Goal: Task Accomplishment & Management: Complete application form

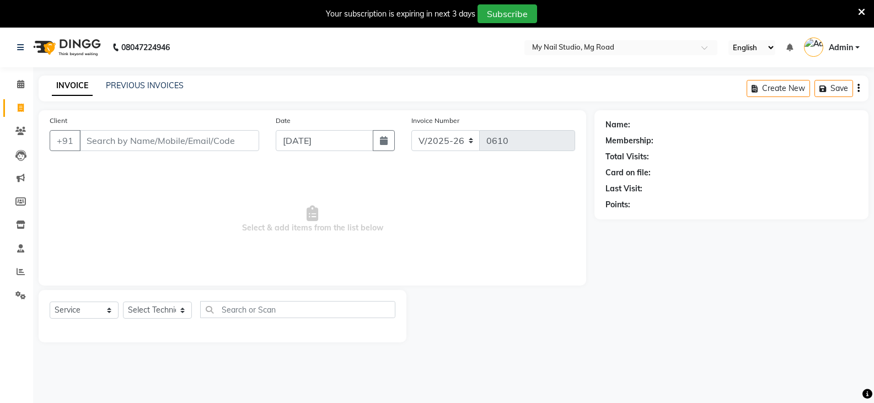
select select "6915"
select select "service"
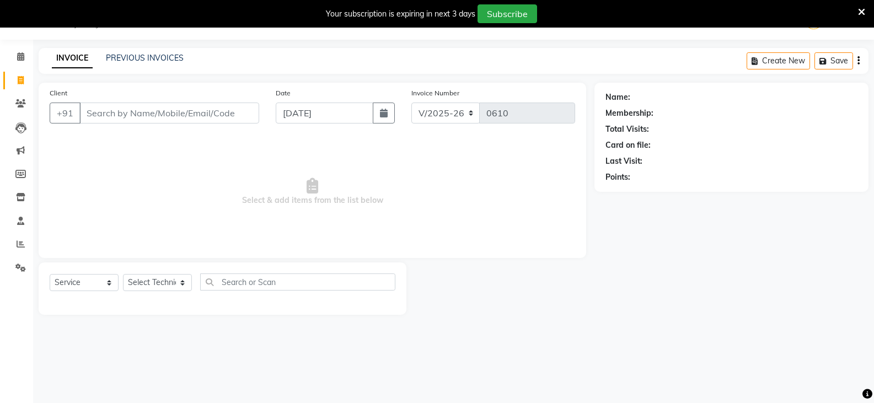
click at [123, 116] on input "Client" at bounding box center [169, 113] width 180 height 21
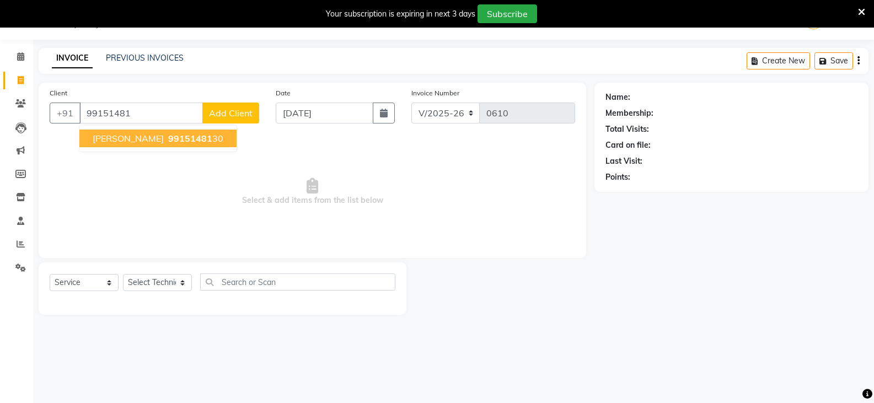
click at [114, 138] on span "[PERSON_NAME]" at bounding box center [128, 138] width 71 height 11
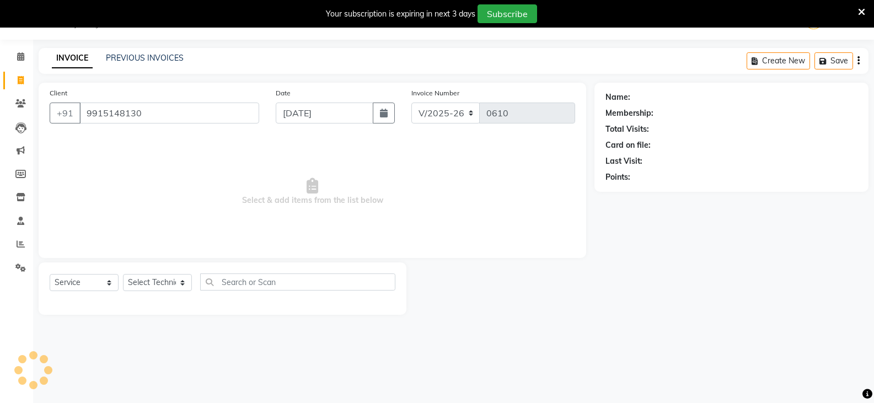
type input "9915148130"
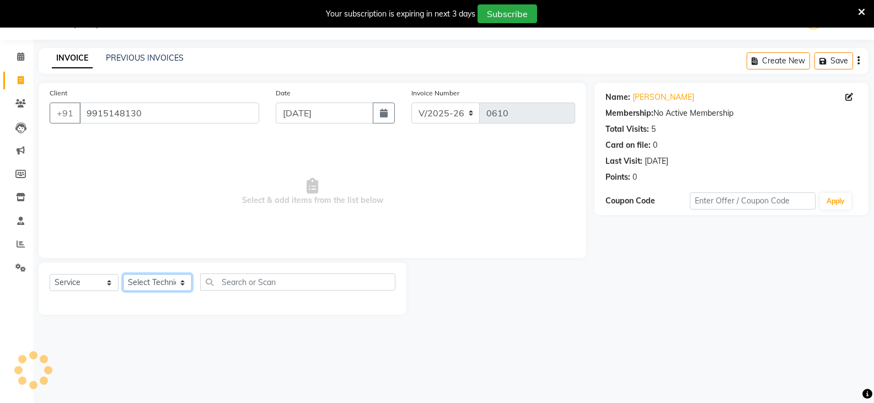
click at [144, 283] on select "Select Technician [PERSON_NAME] DISHA [PERSON_NAME] MANAGER [PERSON_NAME]" at bounding box center [157, 282] width 69 height 17
select select "55267"
click at [123, 274] on select "Select Technician [PERSON_NAME] DISHA [PERSON_NAME] MANAGER [PERSON_NAME]" at bounding box center [157, 282] width 69 height 17
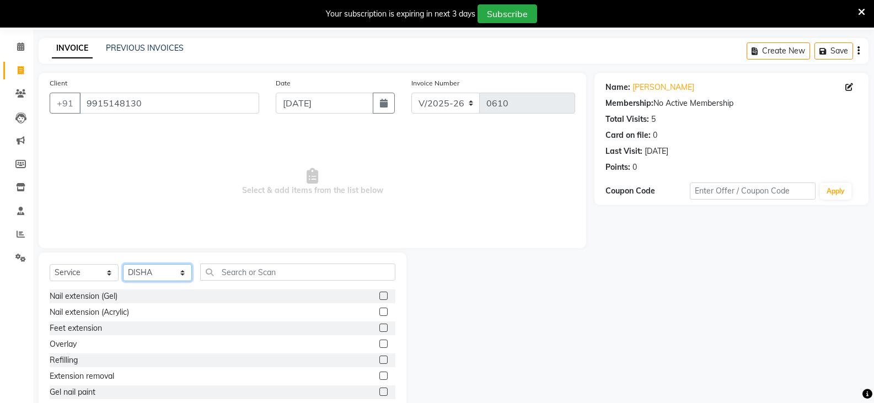
scroll to position [66, 0]
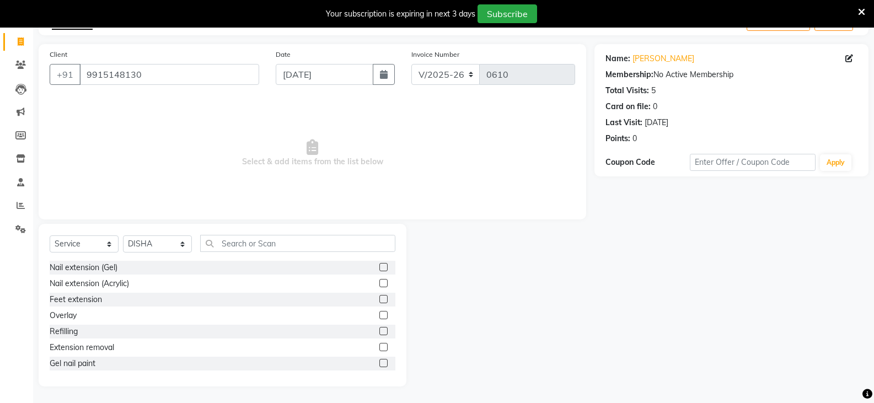
click at [379, 360] on label at bounding box center [383, 363] width 8 height 8
click at [379, 360] on input "checkbox" at bounding box center [382, 363] width 7 height 7
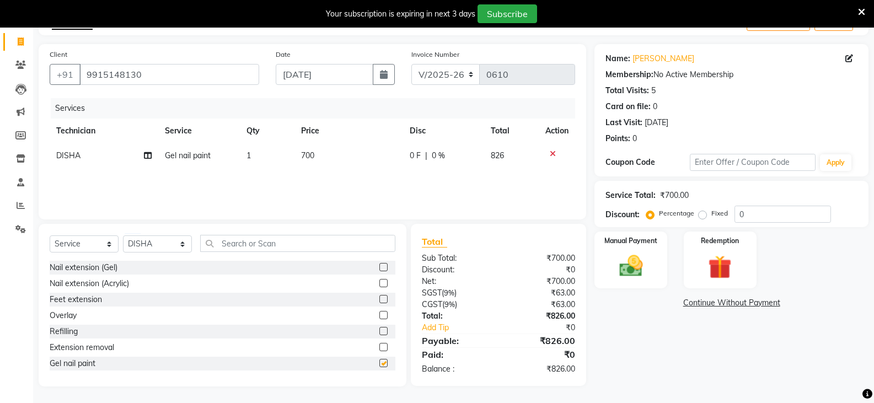
checkbox input "false"
click at [644, 259] on img at bounding box center [630, 266] width 39 height 28
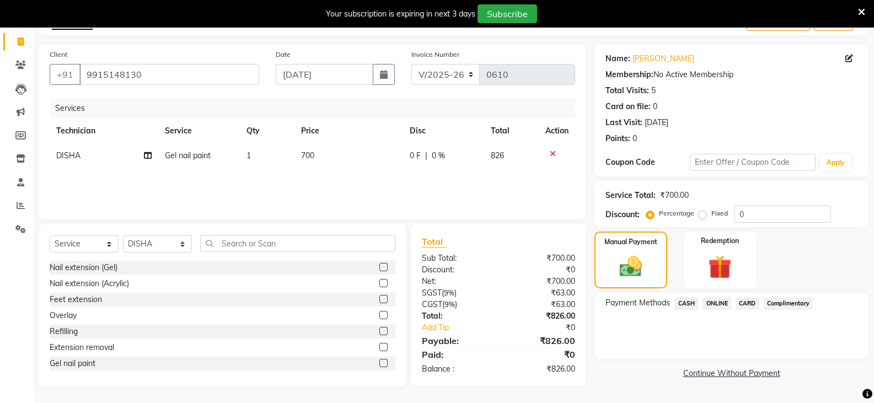
click at [715, 302] on span "ONLINE" at bounding box center [716, 303] width 29 height 13
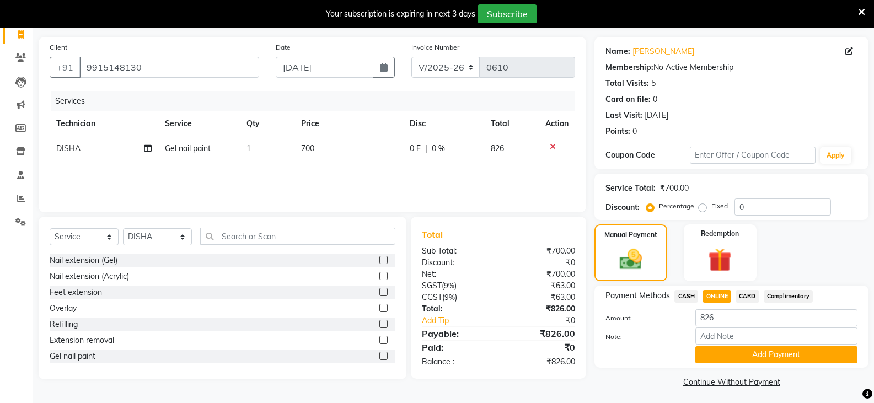
scroll to position [77, 0]
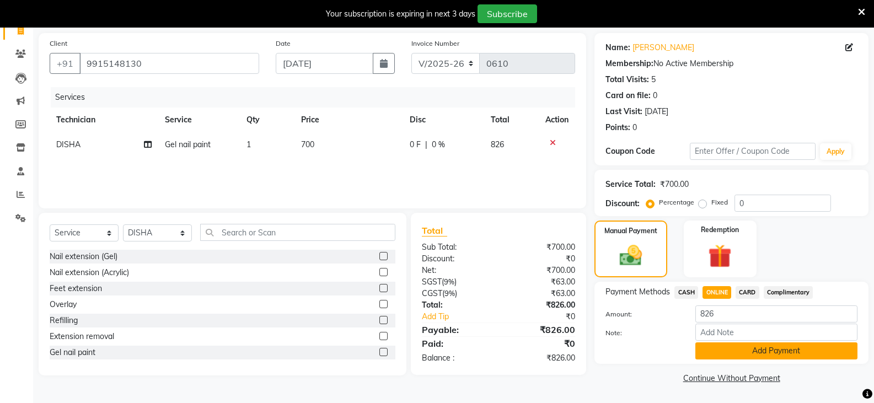
click at [738, 353] on button "Add Payment" at bounding box center [776, 350] width 162 height 17
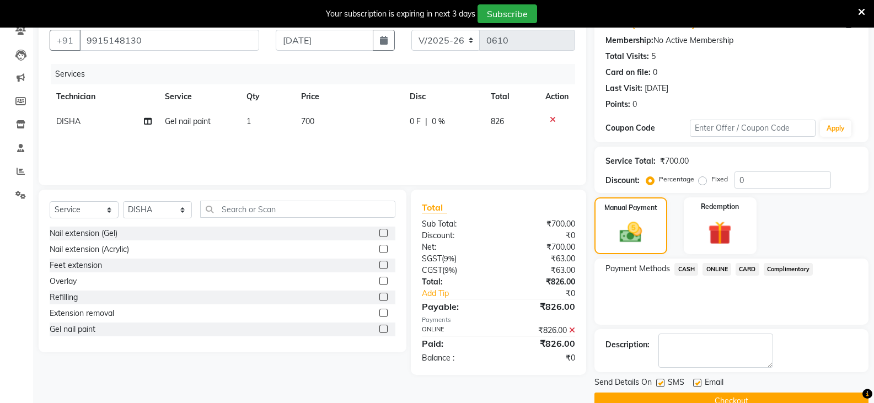
scroll to position [123, 0]
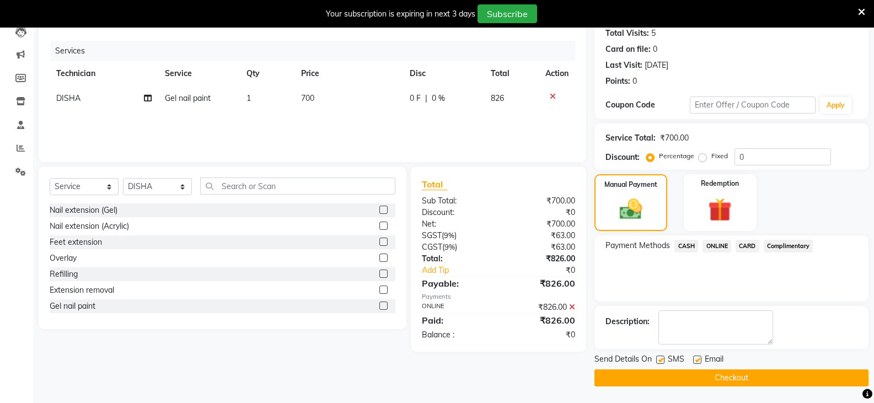
click at [716, 364] on div "Send Details On SMS Email Checkout" at bounding box center [731, 369] width 274 height 33
click at [714, 370] on button "Checkout" at bounding box center [731, 377] width 274 height 17
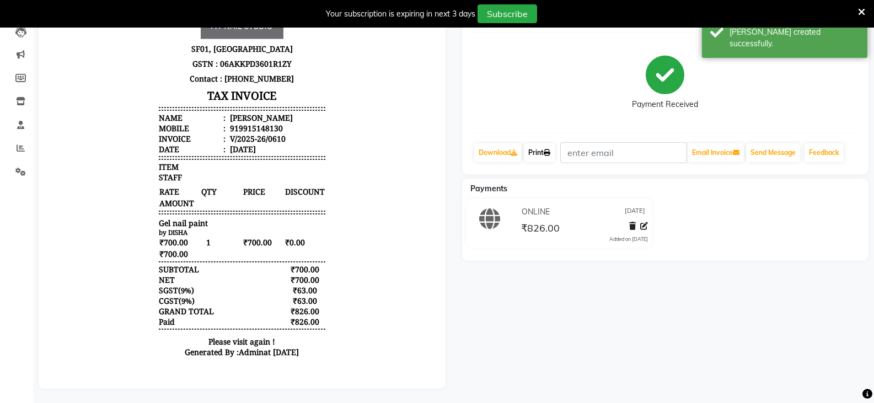
click at [537, 148] on link "Print" at bounding box center [539, 152] width 31 height 19
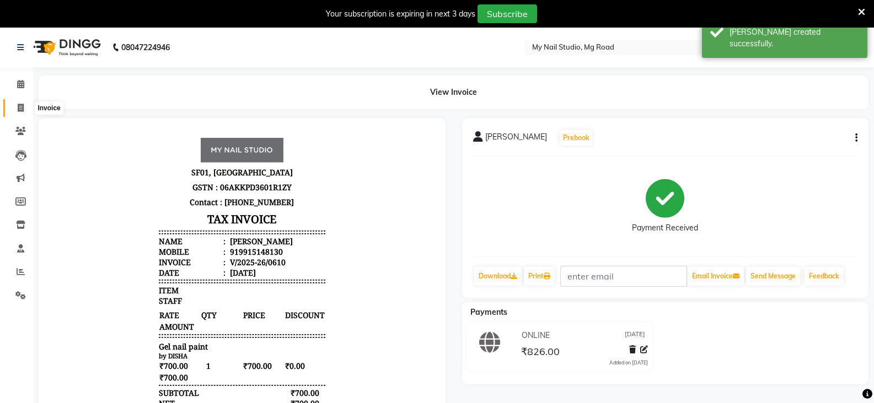
click at [20, 105] on icon at bounding box center [21, 108] width 6 height 8
select select "service"
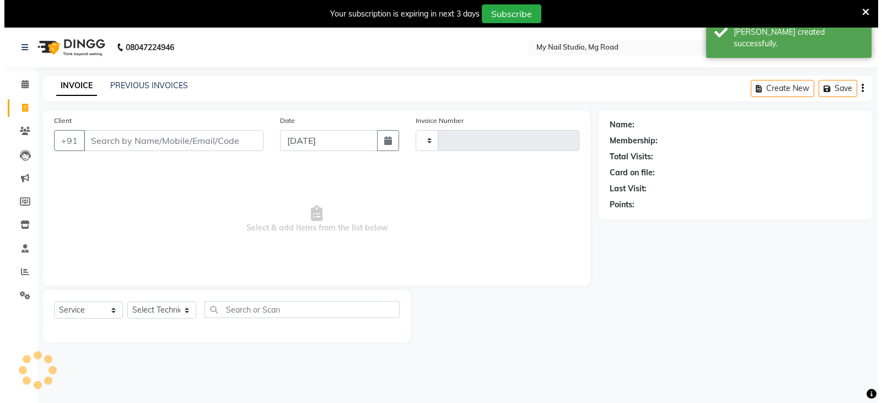
scroll to position [28, 0]
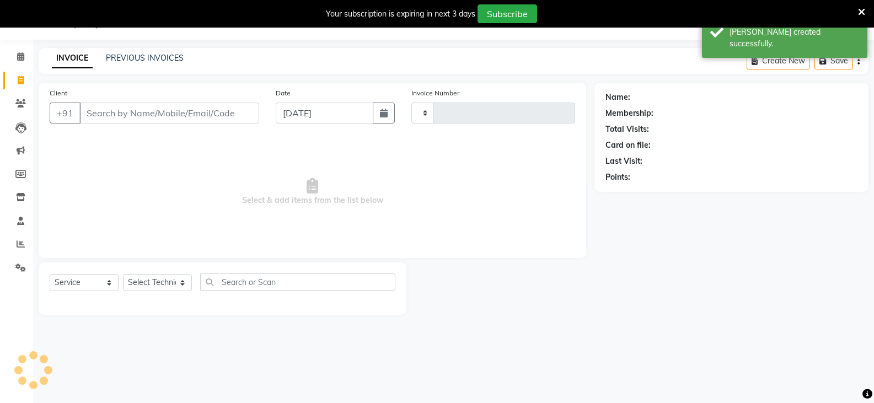
type input "0611"
select select "6915"
click at [101, 108] on input "Client" at bounding box center [169, 113] width 180 height 21
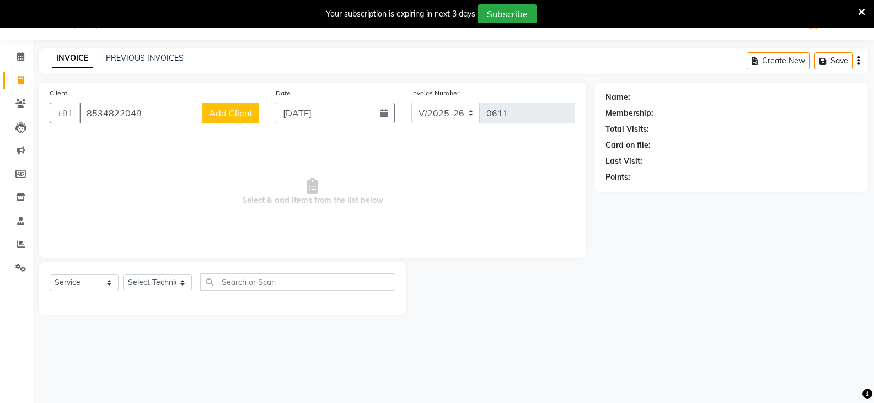
type input "8534822049"
click at [215, 122] on button "Add Client" at bounding box center [230, 113] width 57 height 21
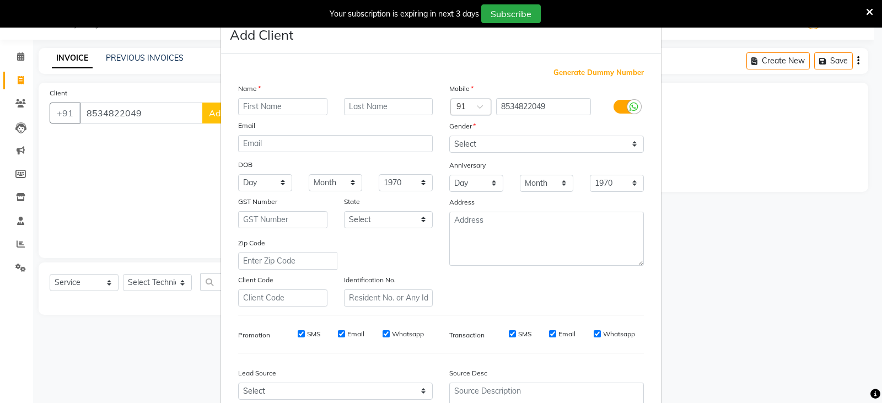
click at [257, 106] on input "text" at bounding box center [282, 106] width 89 height 17
type input "[PERSON_NAME]"
click at [562, 141] on select "Select [DEMOGRAPHIC_DATA] [DEMOGRAPHIC_DATA] Other Prefer Not To Say" at bounding box center [546, 144] width 195 height 17
select select "[DEMOGRAPHIC_DATA]"
click at [449, 136] on select "Select [DEMOGRAPHIC_DATA] [DEMOGRAPHIC_DATA] Other Prefer Not To Say" at bounding box center [546, 144] width 195 height 17
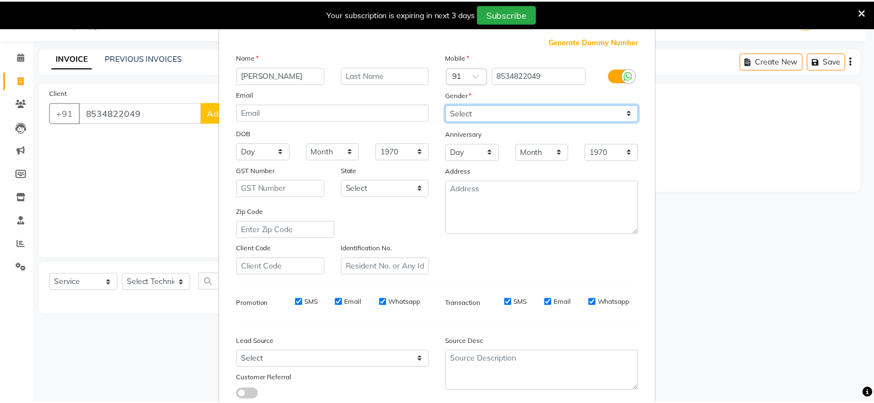
scroll to position [106, 0]
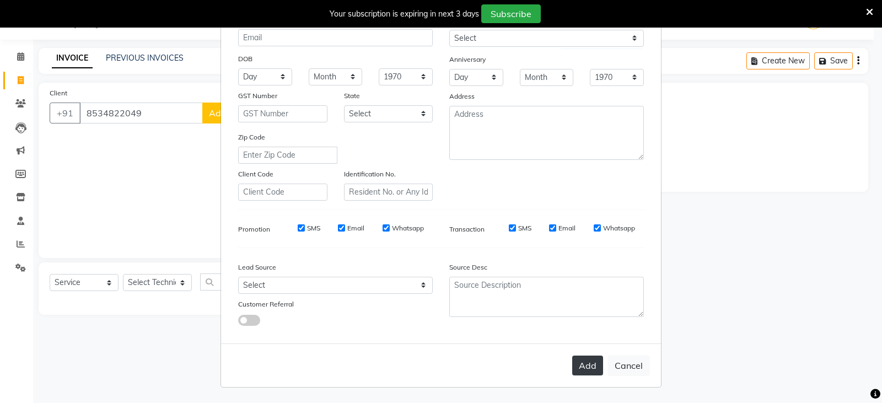
click at [591, 360] on button "Add" at bounding box center [587, 365] width 31 height 20
select select
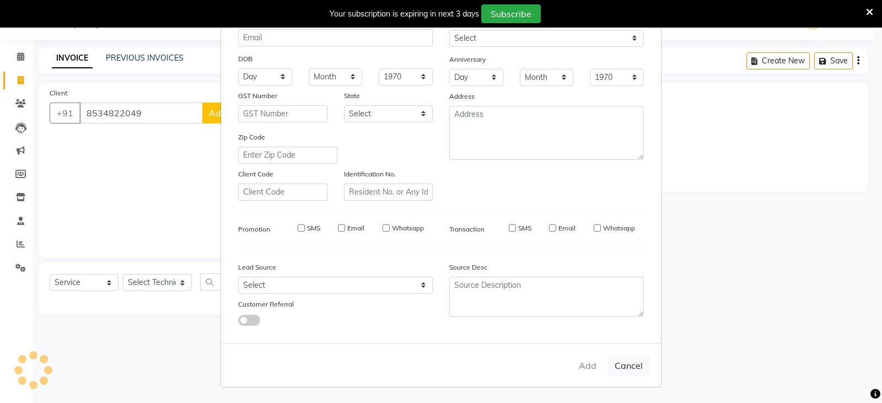
select select
checkbox input "false"
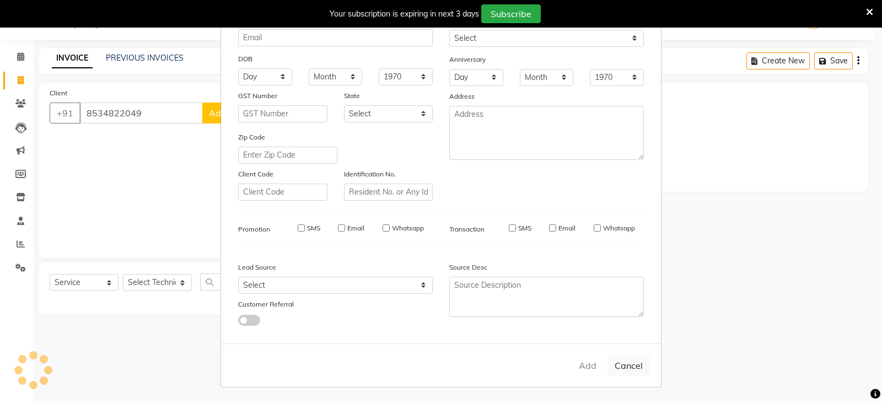
checkbox input "false"
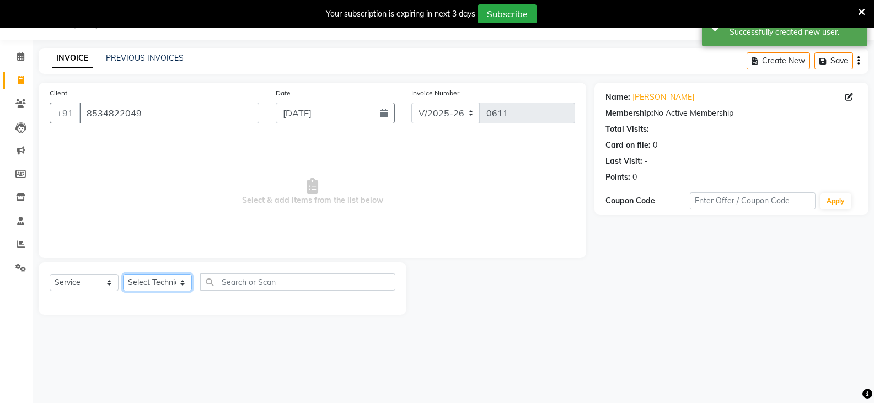
click at [149, 282] on select "Select Technician [PERSON_NAME] DISHA [PERSON_NAME] MANAGER [PERSON_NAME]" at bounding box center [157, 282] width 69 height 17
select select "58164"
click at [123, 274] on select "Select Technician [PERSON_NAME] DISHA [PERSON_NAME] MANAGER [PERSON_NAME]" at bounding box center [157, 282] width 69 height 17
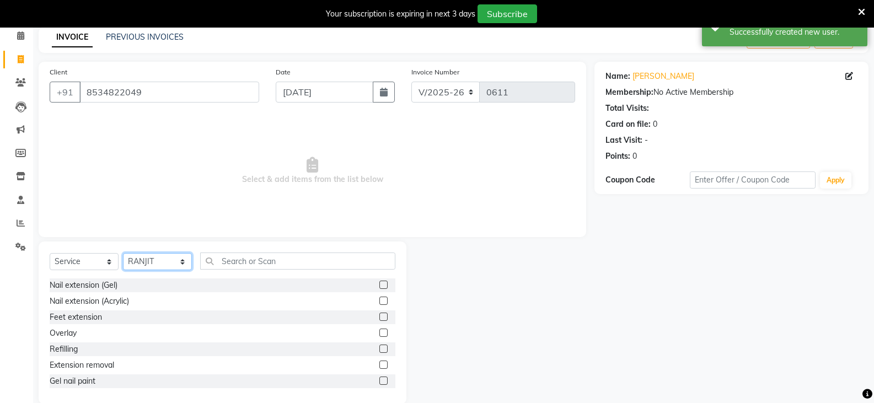
scroll to position [66, 0]
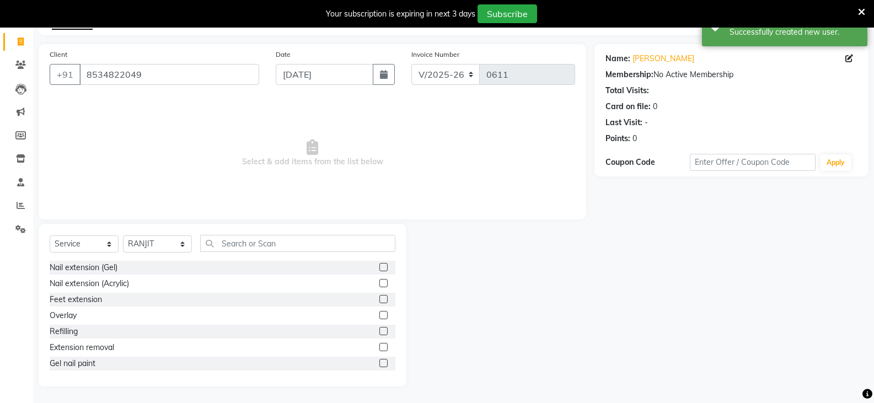
click at [379, 362] on label at bounding box center [383, 363] width 8 height 8
click at [379, 362] on input "checkbox" at bounding box center [382, 363] width 7 height 7
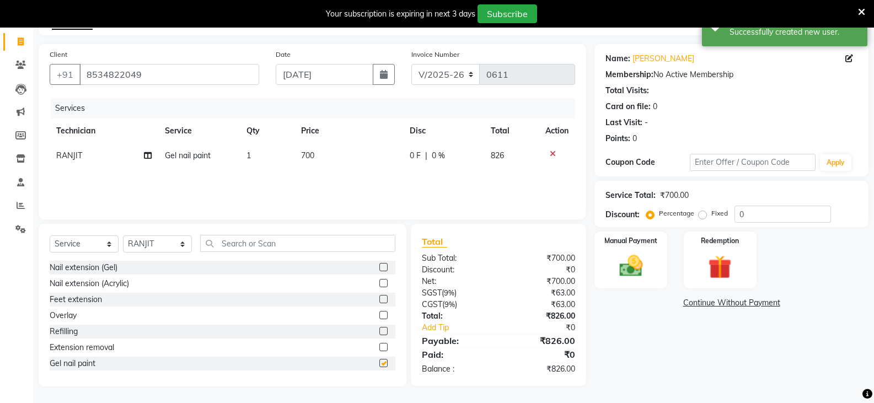
checkbox input "false"
click at [635, 254] on img at bounding box center [630, 266] width 39 height 28
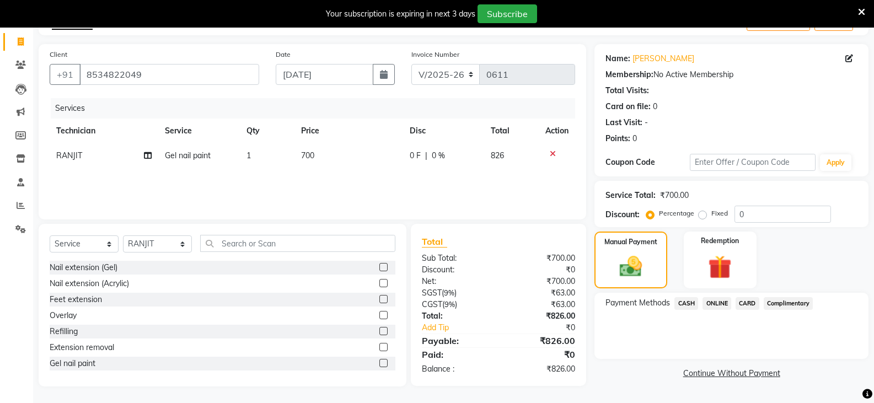
click at [716, 303] on span "ONLINE" at bounding box center [716, 303] width 29 height 13
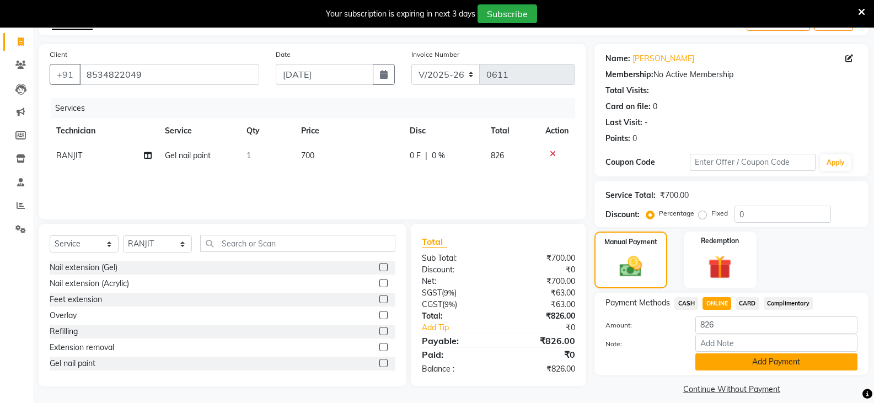
click at [784, 359] on button "Add Payment" at bounding box center [776, 361] width 162 height 17
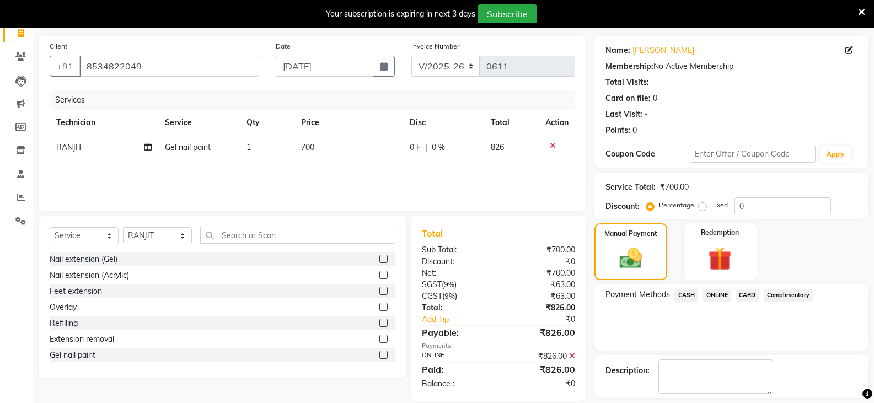
scroll to position [121, 0]
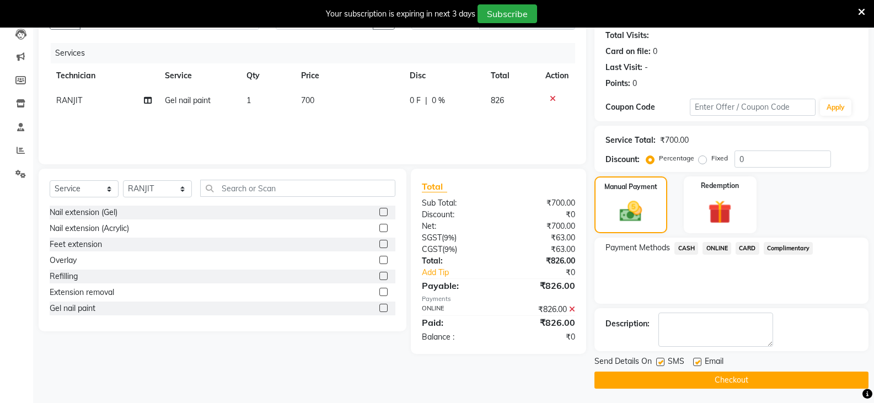
click at [738, 382] on button "Checkout" at bounding box center [731, 379] width 274 height 17
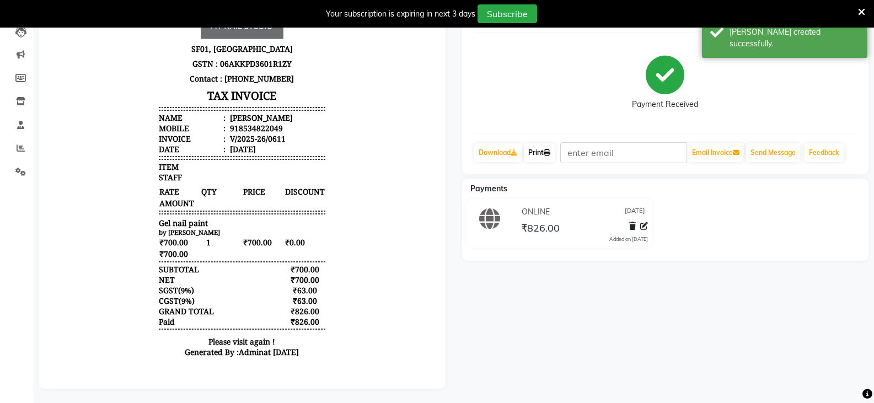
click at [549, 152] on icon at bounding box center [546, 152] width 7 height 7
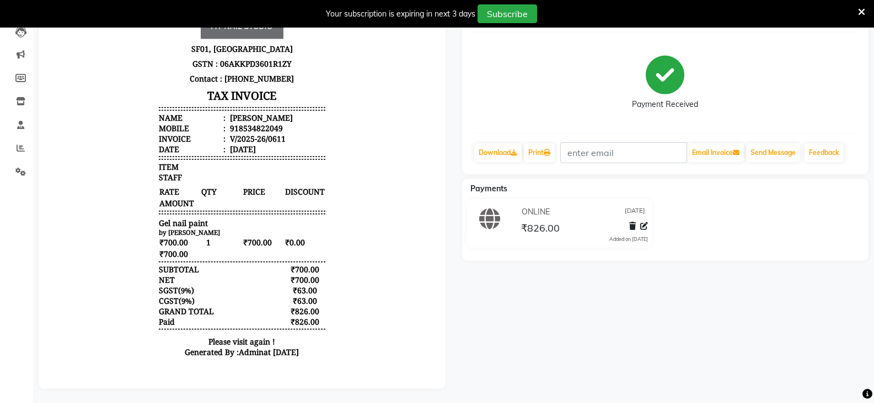
select select "service"
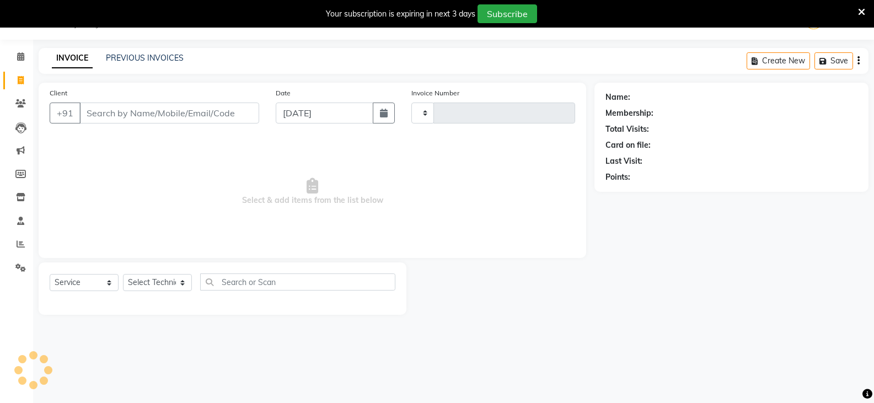
scroll to position [28, 0]
type input "0612"
select select "6915"
click at [147, 59] on link "PREVIOUS INVOICES" at bounding box center [145, 58] width 78 height 10
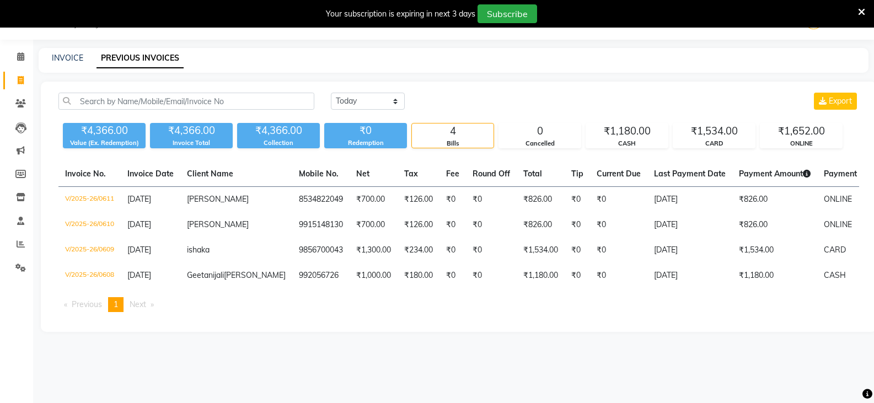
click at [853, 0] on div "Your subscription is expiring in next 3 days Subscribe" at bounding box center [437, 14] width 874 height 28
click at [73, 57] on link "INVOICE" at bounding box center [67, 58] width 31 height 10
select select "service"
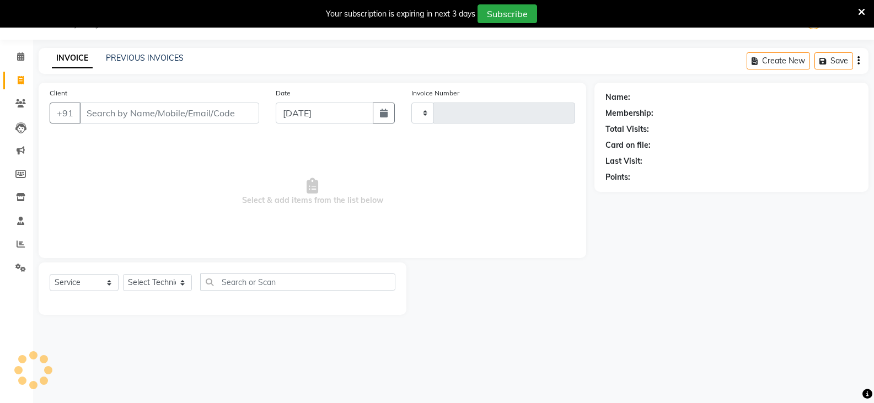
type input "0612"
select select "6915"
click at [145, 61] on link "PREVIOUS INVOICES" at bounding box center [145, 58] width 78 height 10
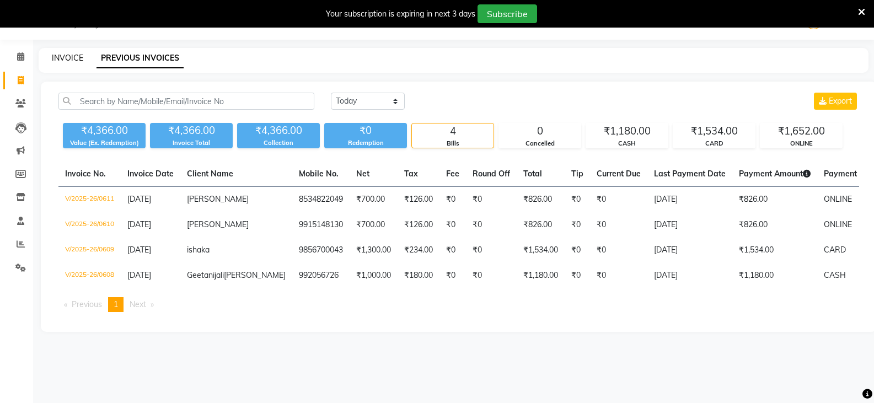
click at [70, 54] on link "INVOICE" at bounding box center [67, 58] width 31 height 10
select select "service"
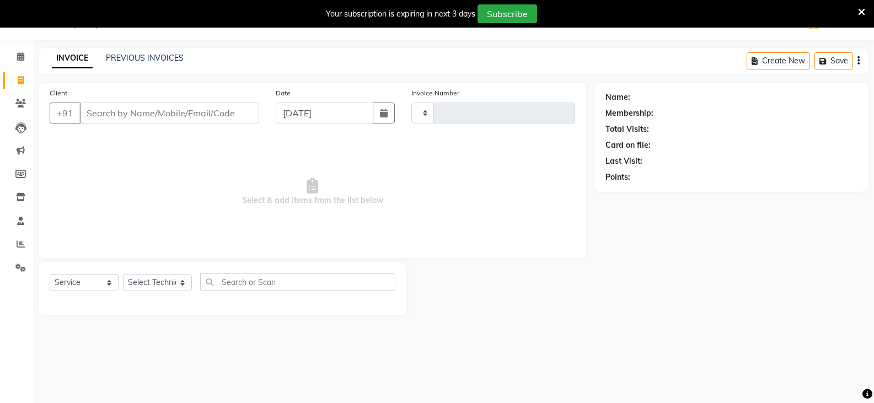
type input "0612"
select select "6915"
click at [145, 113] on input "Client" at bounding box center [169, 113] width 180 height 21
click at [216, 116] on input "Client" at bounding box center [169, 113] width 180 height 21
click at [124, 117] on input "Client" at bounding box center [169, 113] width 180 height 21
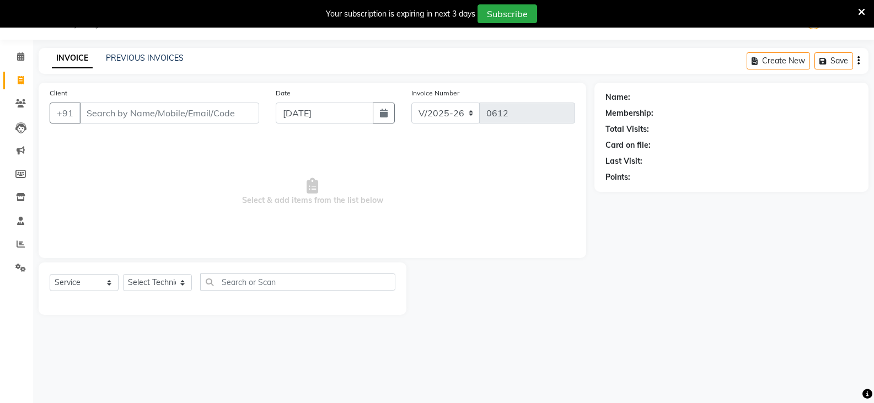
click at [123, 115] on input "Client" at bounding box center [169, 113] width 180 height 21
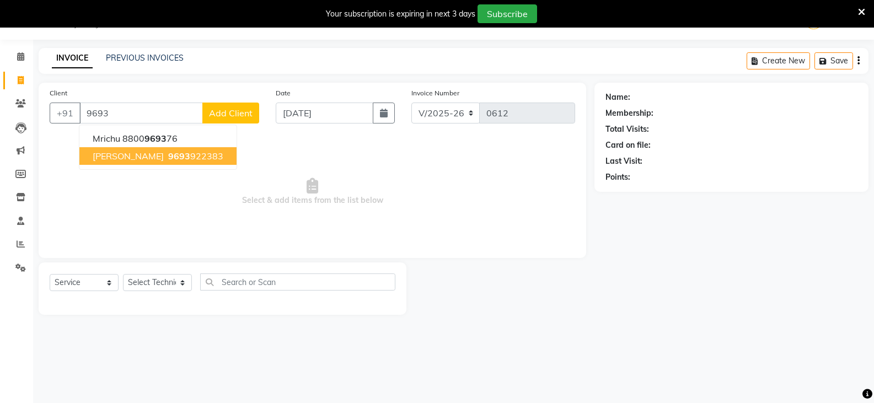
click at [166, 150] on ngb-highlight "9693 922383" at bounding box center [194, 155] width 57 height 11
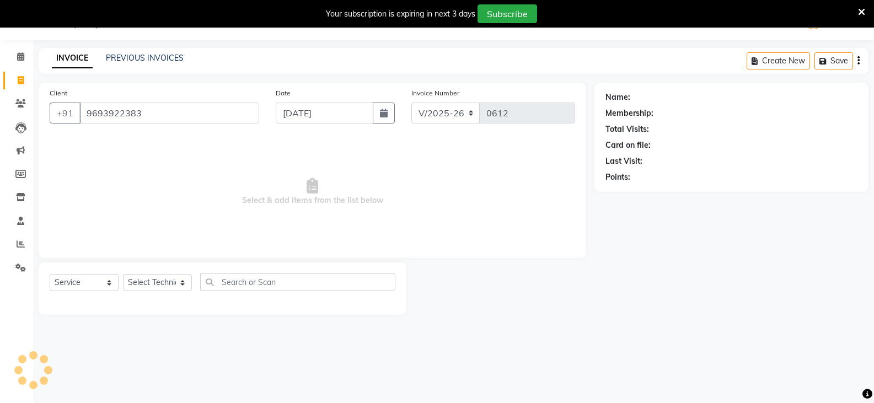
type input "9693922383"
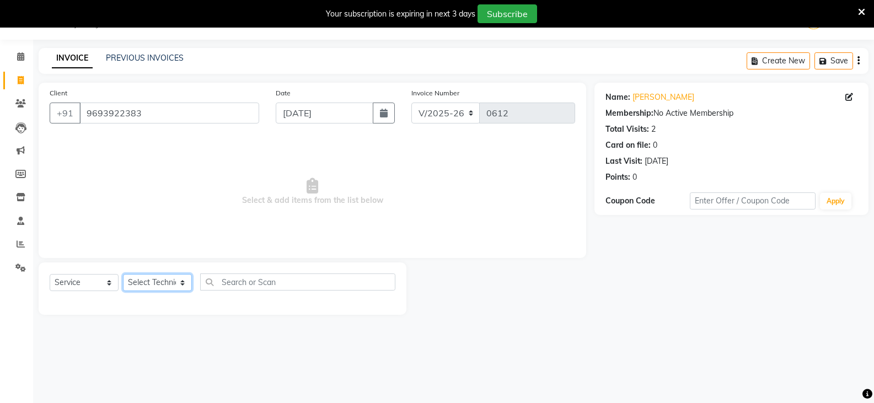
click at [148, 282] on select "Select Technician [PERSON_NAME] DISHA [PERSON_NAME] MANAGER [PERSON_NAME]" at bounding box center [157, 282] width 69 height 17
select select "69748"
click at [123, 274] on select "Select Technician [PERSON_NAME] DISHA [PERSON_NAME] MANAGER [PERSON_NAME]" at bounding box center [157, 282] width 69 height 17
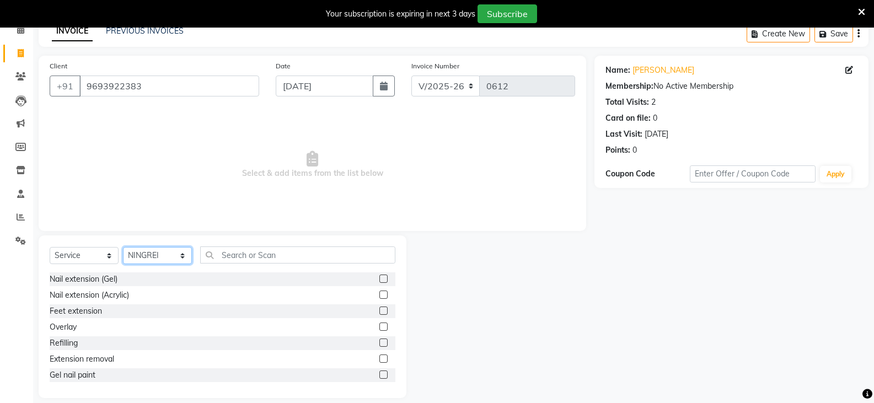
scroll to position [66, 0]
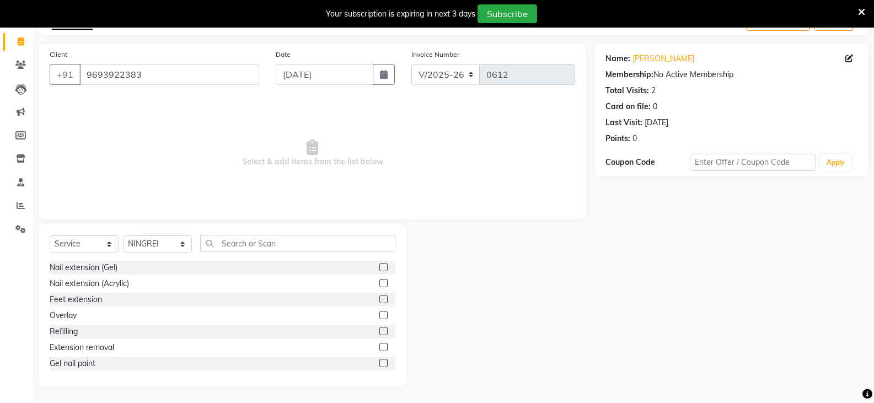
click at [379, 296] on label at bounding box center [383, 299] width 8 height 8
click at [379, 296] on input "checkbox" at bounding box center [382, 299] width 7 height 7
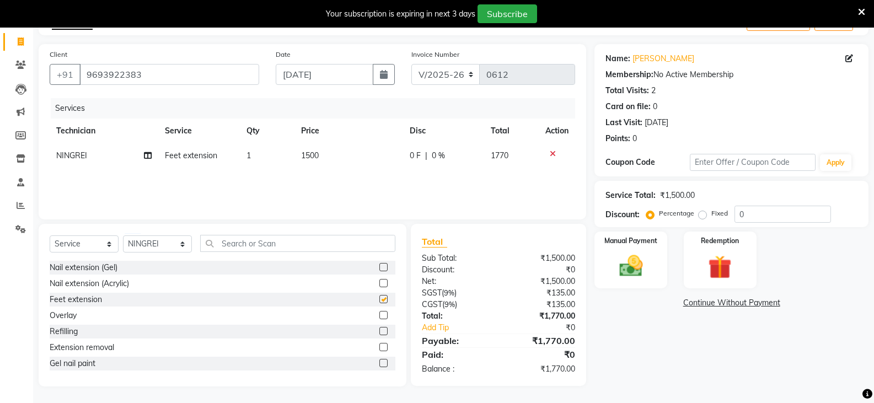
checkbox input "false"
click at [763, 214] on input "0" at bounding box center [782, 214] width 96 height 17
type input "20"
click at [549, 152] on icon at bounding box center [552, 154] width 6 height 8
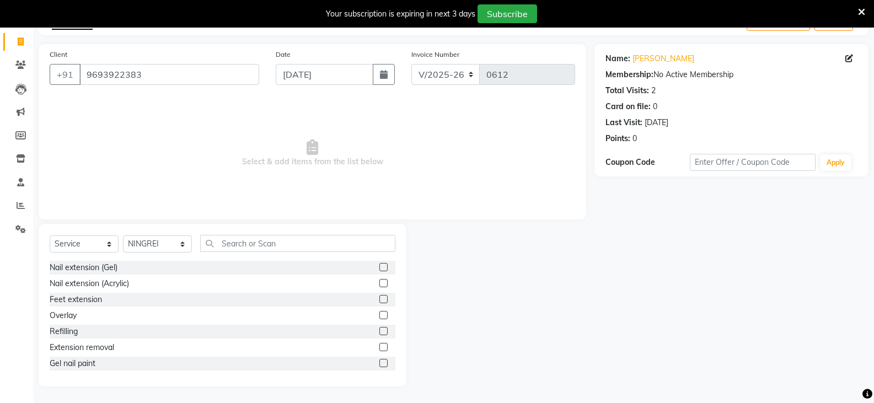
click at [379, 347] on label at bounding box center [383, 347] width 8 height 8
click at [379, 347] on input "checkbox" at bounding box center [382, 347] width 7 height 7
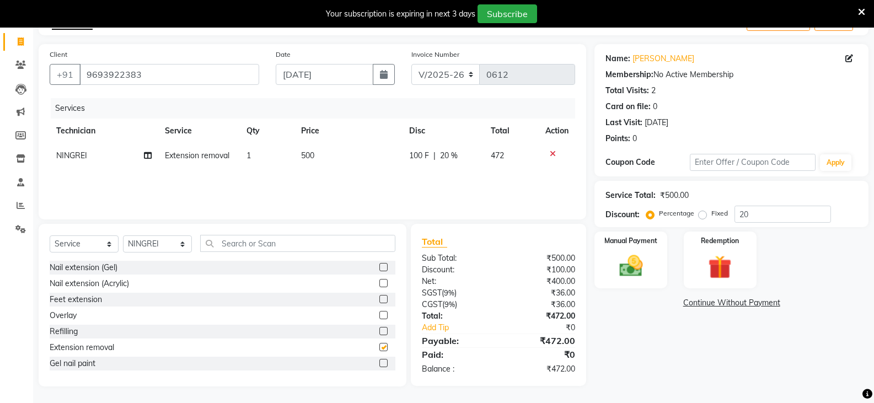
checkbox input "false"
click at [774, 212] on input "20" at bounding box center [782, 214] width 96 height 17
click at [630, 255] on img at bounding box center [630, 266] width 39 height 28
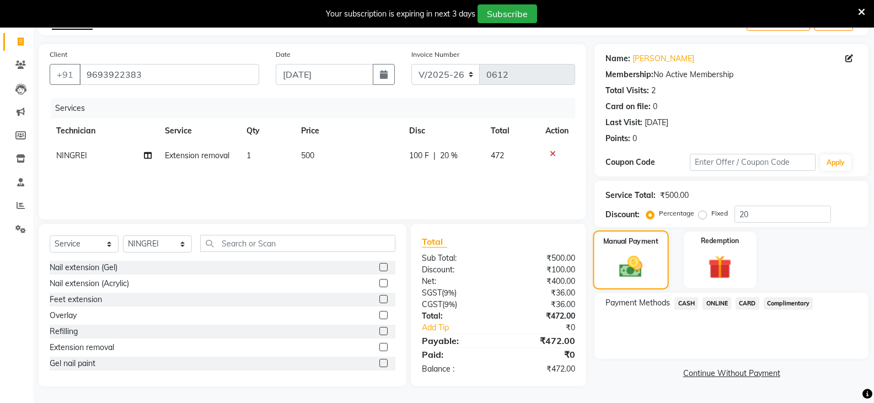
click at [705, 303] on span "ONLINE" at bounding box center [716, 303] width 29 height 13
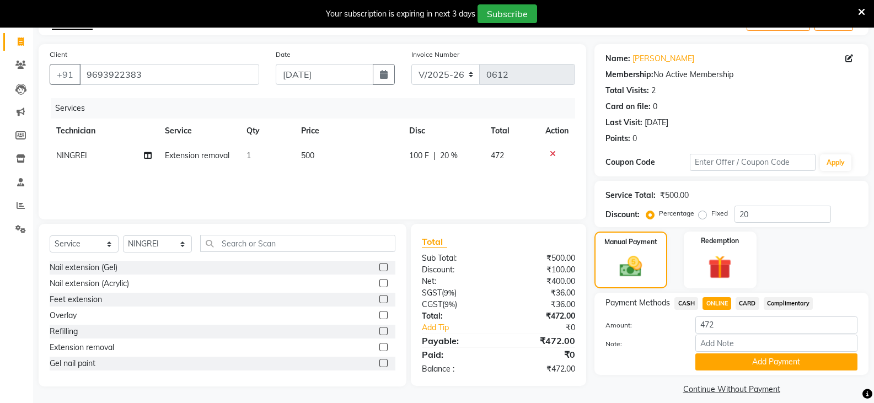
scroll to position [77, 0]
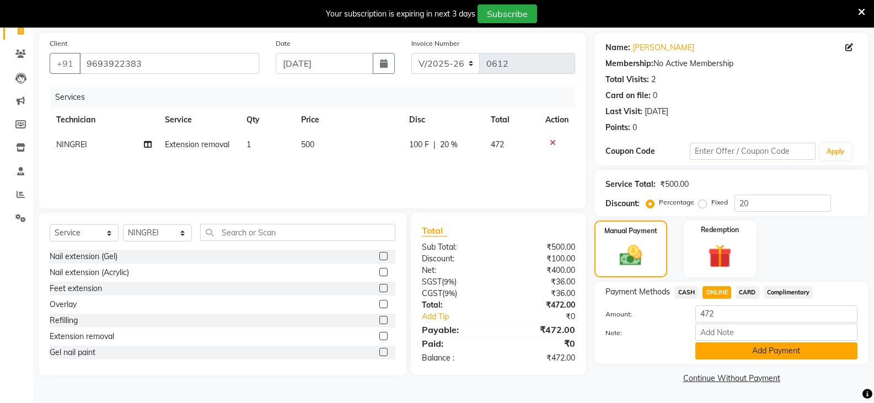
click at [752, 352] on button "Add Payment" at bounding box center [776, 350] width 162 height 17
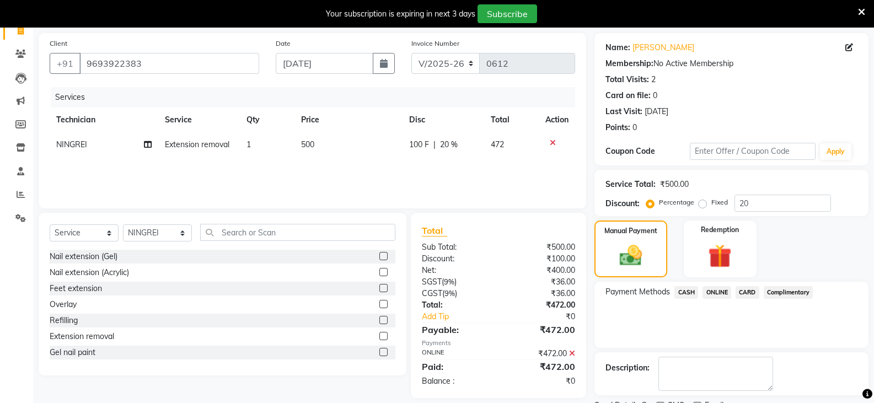
scroll to position [123, 0]
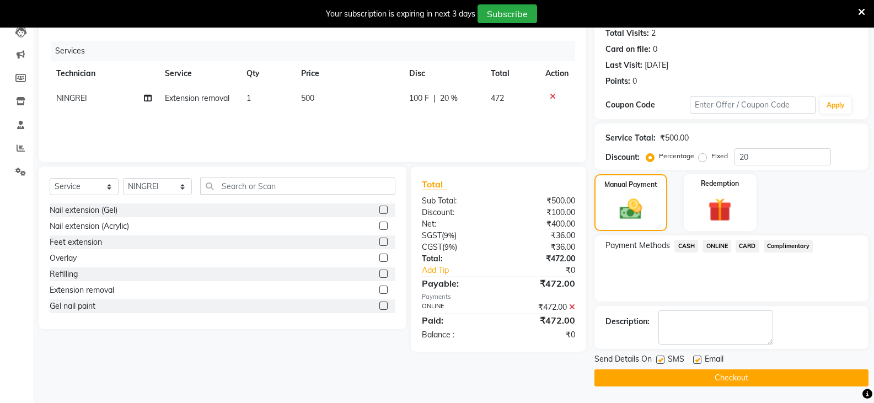
click at [699, 371] on button "Checkout" at bounding box center [731, 377] width 274 height 17
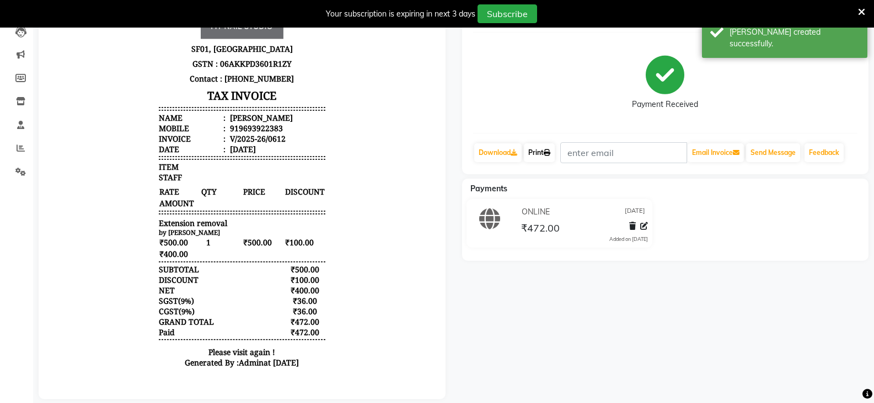
click at [537, 155] on link "Print" at bounding box center [539, 152] width 31 height 19
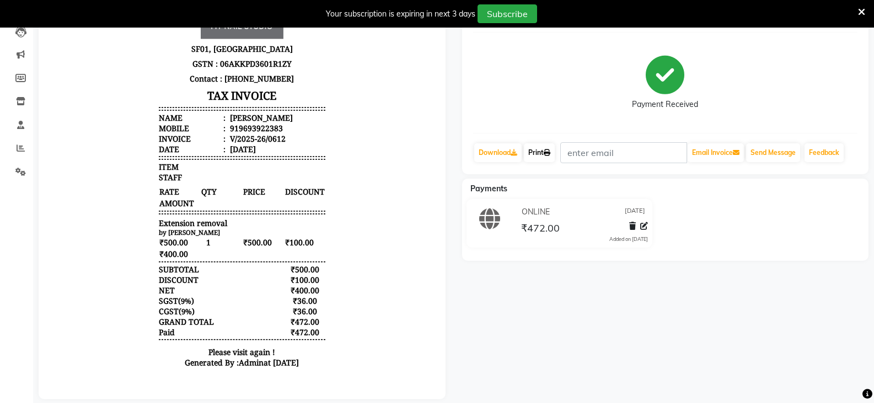
scroll to position [28, 0]
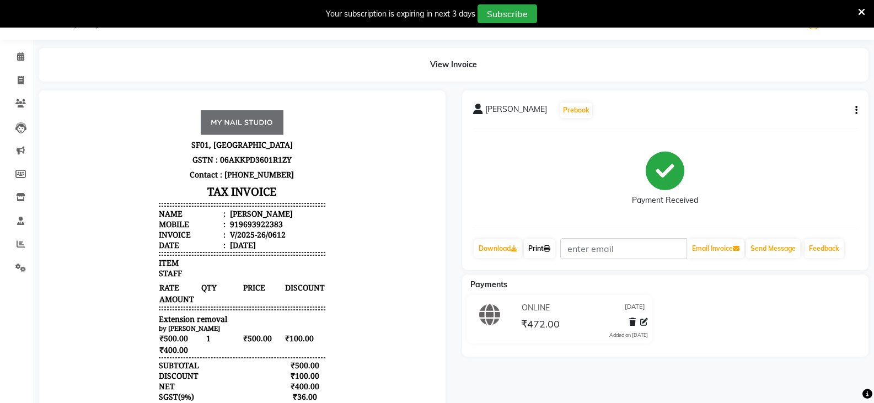
select select "6915"
select select "service"
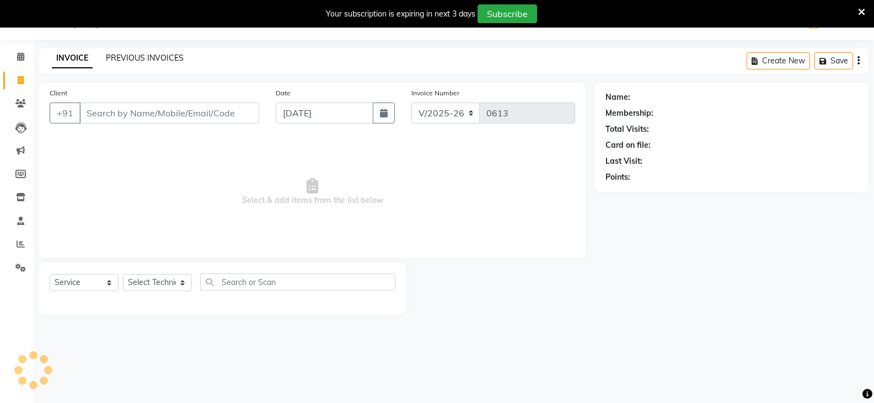
click at [144, 59] on link "PREVIOUS INVOICES" at bounding box center [145, 58] width 78 height 10
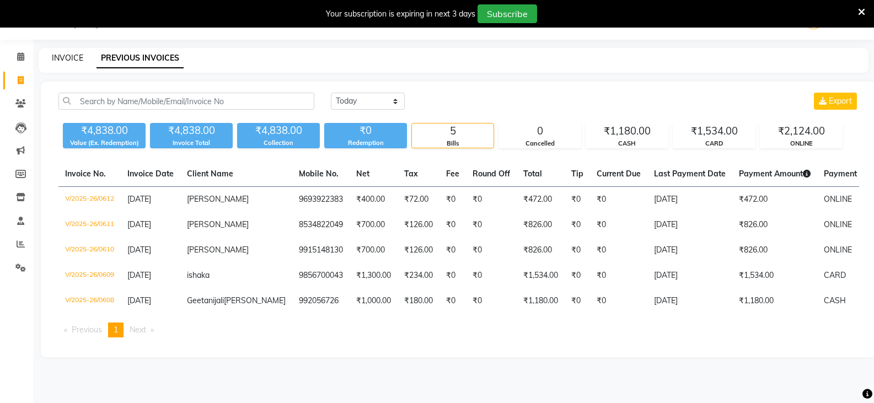
click at [70, 53] on link "INVOICE" at bounding box center [67, 58] width 31 height 10
select select "6915"
select select "service"
